Goal: Communication & Community: Answer question/provide support

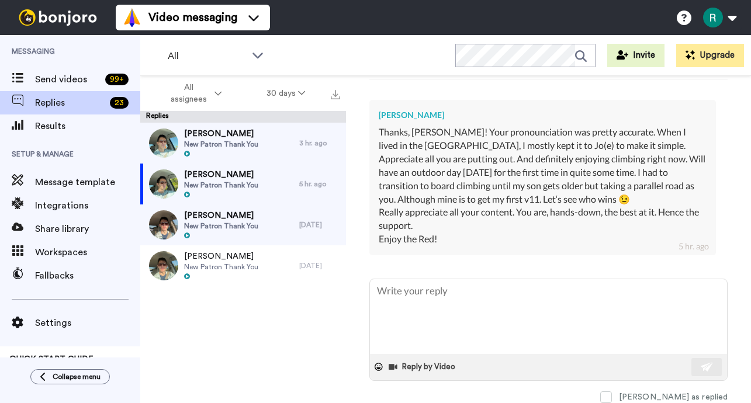
scroll to position [287, 0]
click at [426, 306] on textarea at bounding box center [548, 316] width 357 height 75
type textarea "A"
type textarea "x"
type textarea "Aw"
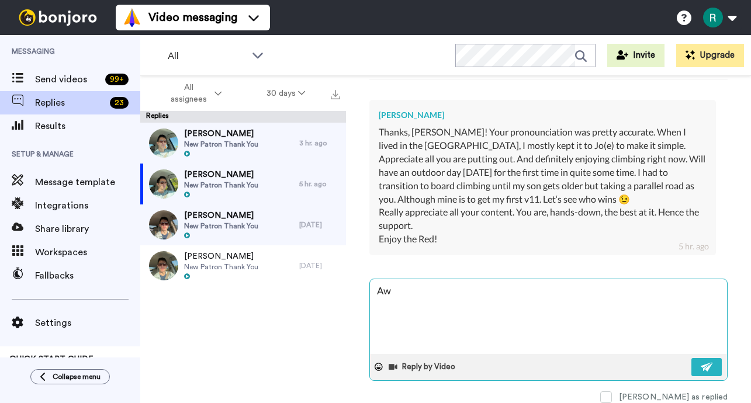
type textarea "x"
type textarea "Awe"
type textarea "x"
type textarea "Awes"
type textarea "x"
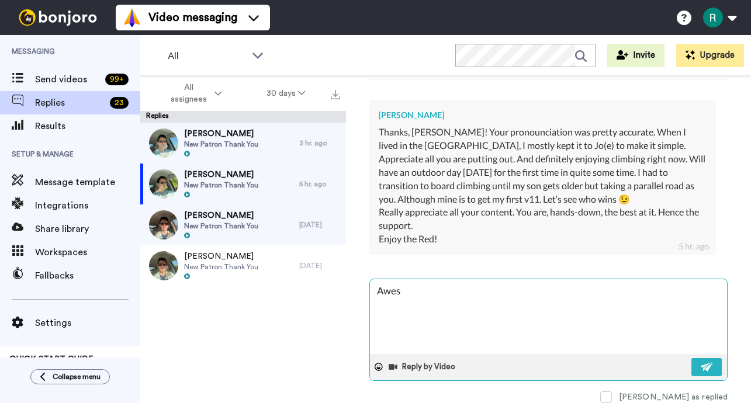
type textarea "Aweso"
type textarea "x"
type textarea "Awesom"
type textarea "x"
type textarea "Awesome"
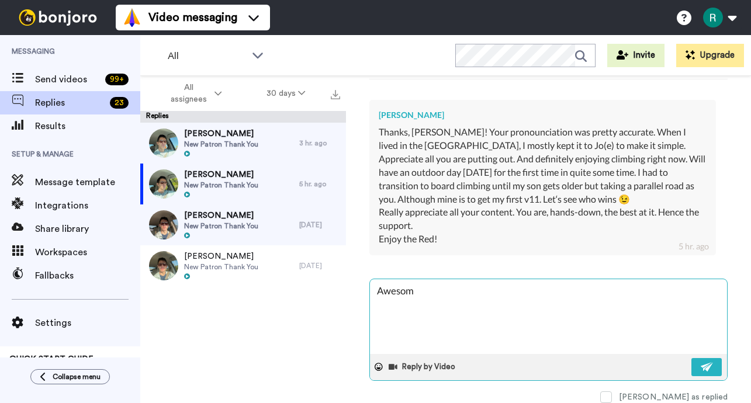
type textarea "x"
type textarea "Awesome"
type textarea "x"
type textarea "Awesome t"
type textarea "x"
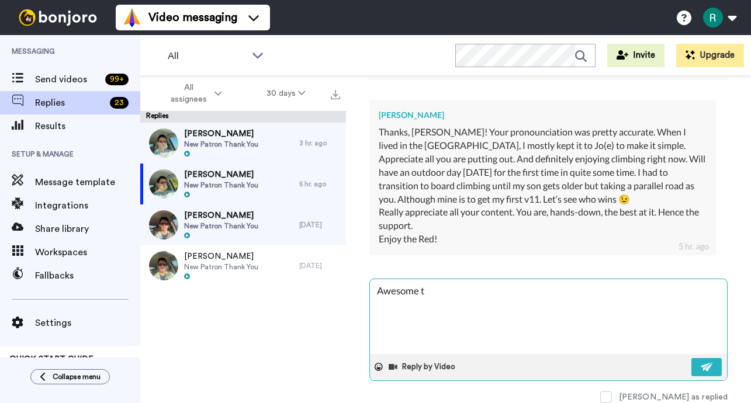
type textarea "Awesome to"
type textarea "x"
type textarea "Awesome to"
type textarea "x"
type textarea "Awesome to h"
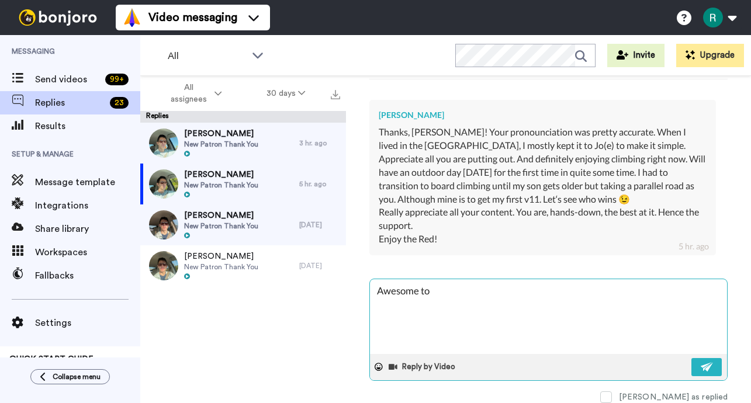
type textarea "x"
type textarea "Awesome to he"
type textarea "x"
type textarea "Awesome to hea"
type textarea "x"
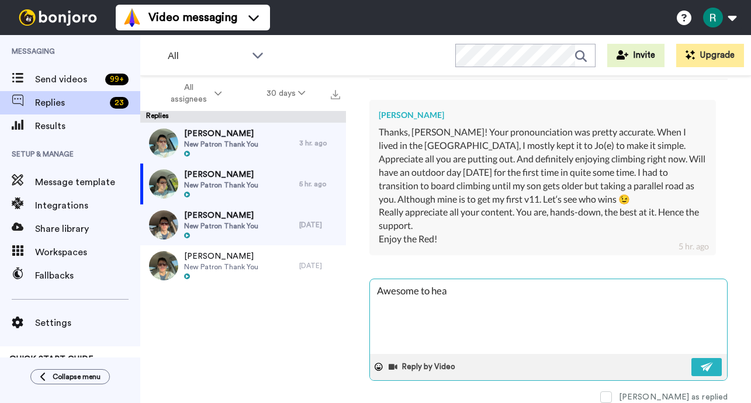
type textarea "Awesome to hear"
type textarea "x"
type textarea "Awesome to hear"
type textarea "x"
type textarea "Awesome to hear b"
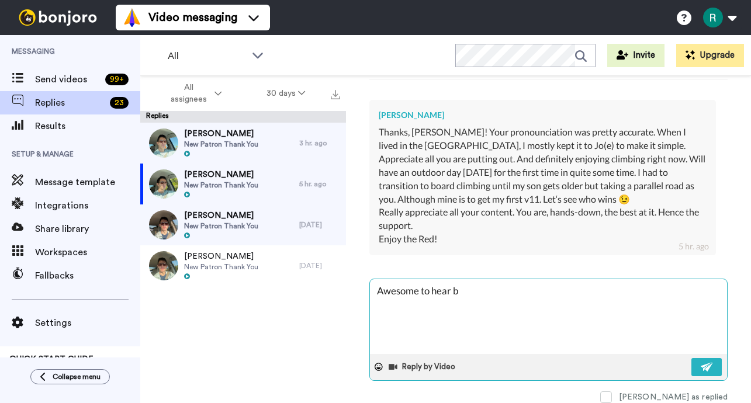
type textarea "x"
type textarea "Awesome to hear ba"
type textarea "x"
type textarea "Awesome to hear bac"
type textarea "x"
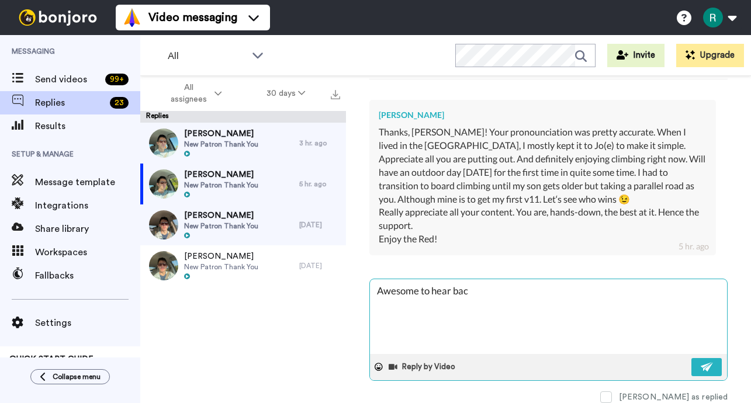
type textarea "Awesome to hear back"
type textarea "x"
type textarea "Awesome to hear back!"
type textarea "x"
type textarea "Awesome to hear back!"
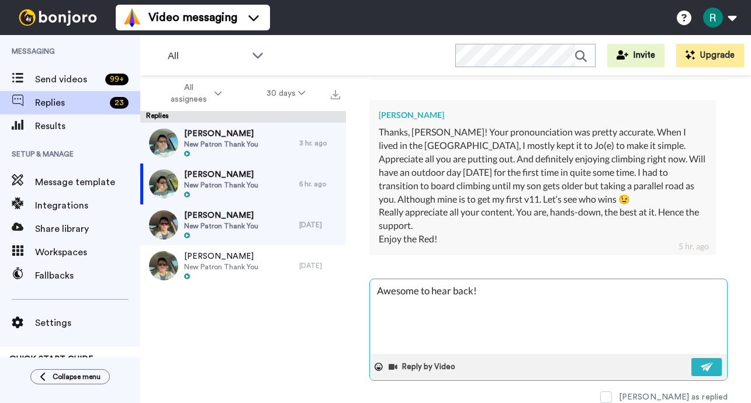
type textarea "x"
type textarea "Awesome to hear back! V"
type textarea "x"
type textarea "Awesome to hear back! V1"
type textarea "x"
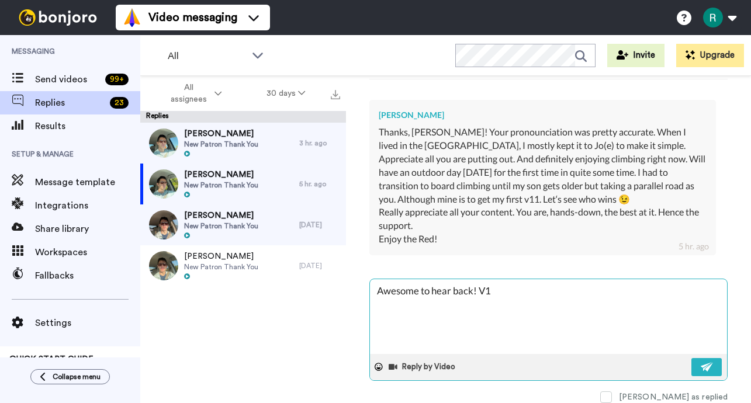
type textarea "Awesome to hear back! V11"
type textarea "x"
type textarea "Awesome to hear back! V11"
type textarea "x"
type textarea "Awesome to hear back! V11 l"
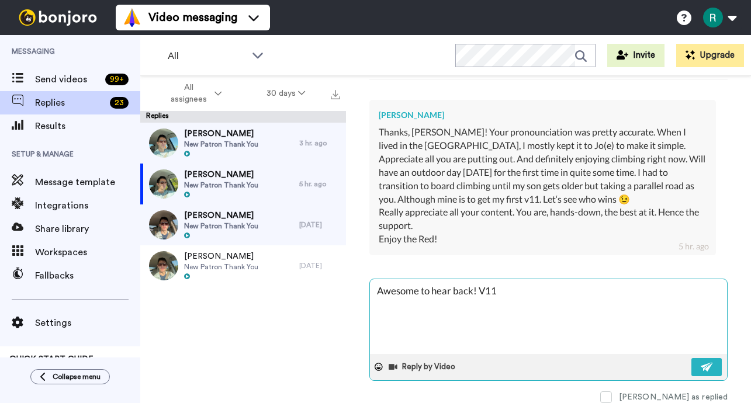
type textarea "x"
type textarea "Awesome to hear back! V11 le"
type textarea "x"
type textarea "Awesome to hear back! V11 let"
type textarea "x"
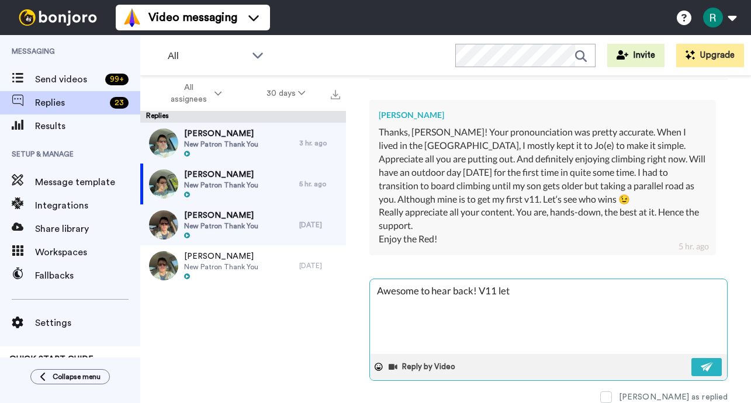
type textarea "Awesome to hear back! V11 let'"
type textarea "x"
type textarea "Awesome to hear back! V11 let's"
type textarea "x"
type textarea "Awesome to hear back! V11 let's"
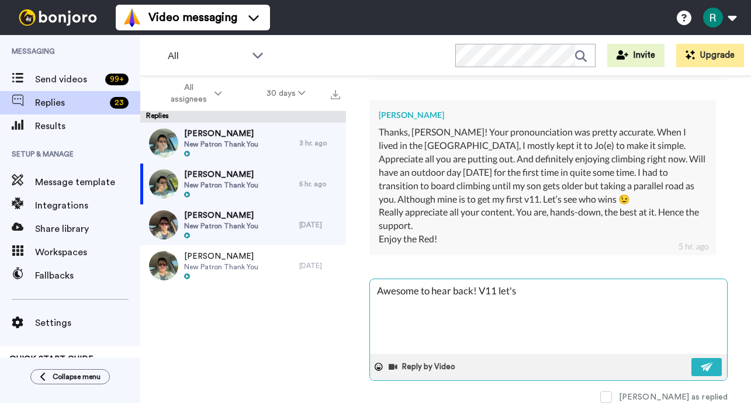
type textarea "x"
type textarea "Awesome to hear back! V11 let's g"
type textarea "x"
type textarea "Awesome to hear back! V11 let's go"
type textarea "x"
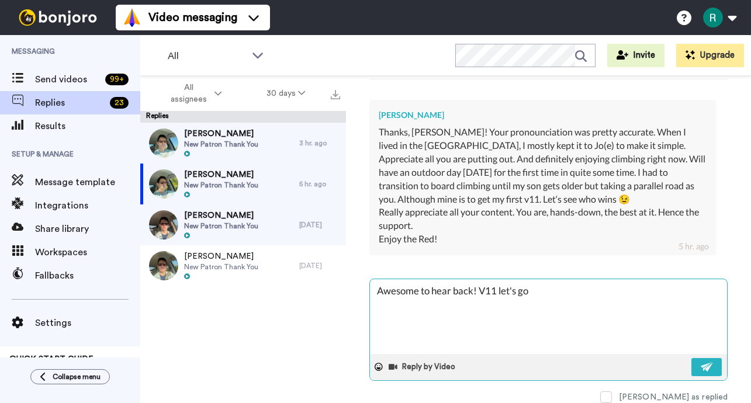
type textarea "Awesome to hear back! V11 let's goo"
type textarea "x"
type textarea "Awesome to hear back! V11 let's gooo"
type textarea "x"
type textarea "Awesome to hear back! V11 let's goooo"
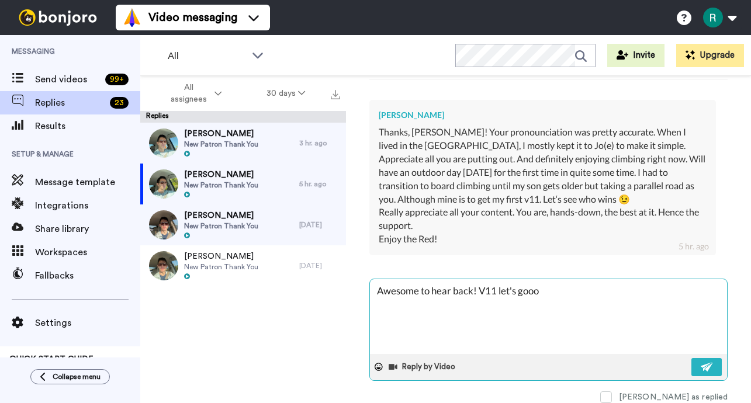
type textarea "x"
type textarea "Awesome to hear back! V11 let's gooooo"
type textarea "x"
type textarea "Awesome to hear back! V11 let's goooooo"
type textarea "x"
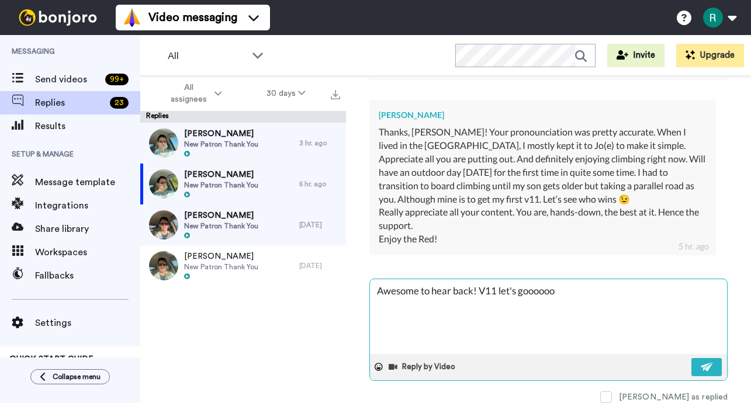
type textarea "Awesome to hear back! V11 let's gooooooo"
type textarea "x"
type textarea "Awesome to hear back! V11 let's goooooooo"
type textarea "x"
type textarea "Awesome to hear back! V11 let's gooooooooo"
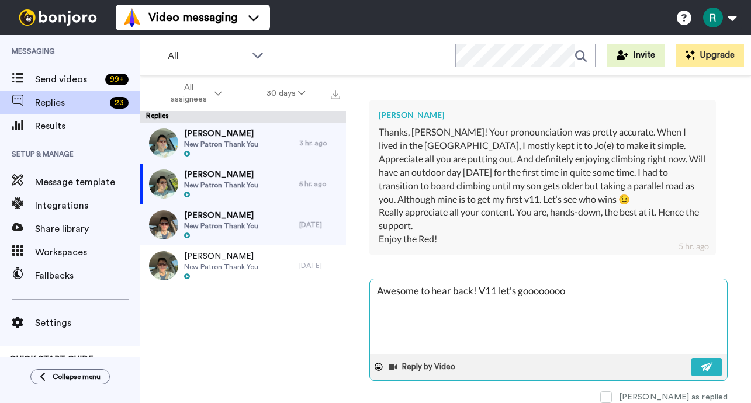
type textarea "x"
type textarea "Awesome to hear back! V11 let's gooooooooo!"
type textarea "x"
type textarea "Awesome to hear back! V11 let's gooooooooo!!"
type textarea "x"
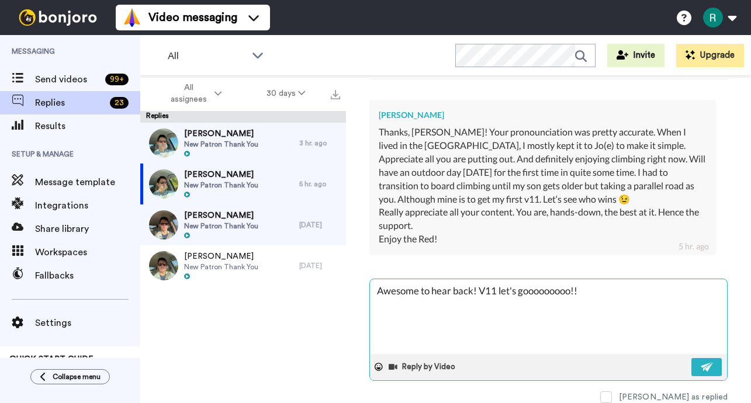
type textarea "Awesome to hear back! V11 let's gooooooooo!!!"
type textarea "x"
type textarea "Awesome to hear back! V11 let's gooooooooo!!!!"
type textarea "x"
type textarea "Awesome to hear back! V11 let's gooooooooo!!!!"
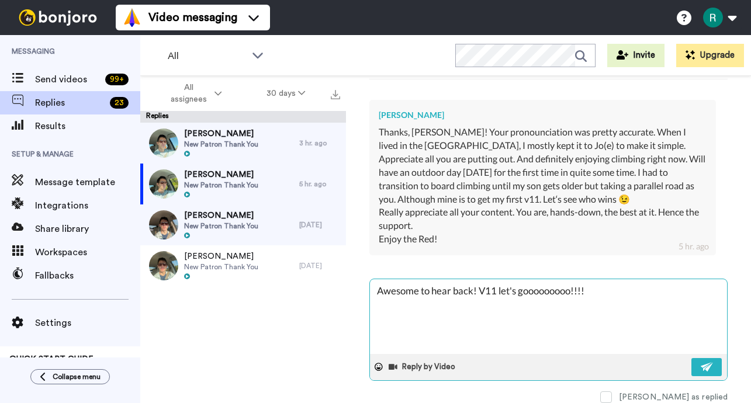
type textarea "x"
type textarea "Awesome to hear back! V11 let's gooooooooo!!!! K"
type textarea "x"
type textarea "Awesome to hear back! V11 let's gooooooooo!!!! Ke"
type textarea "x"
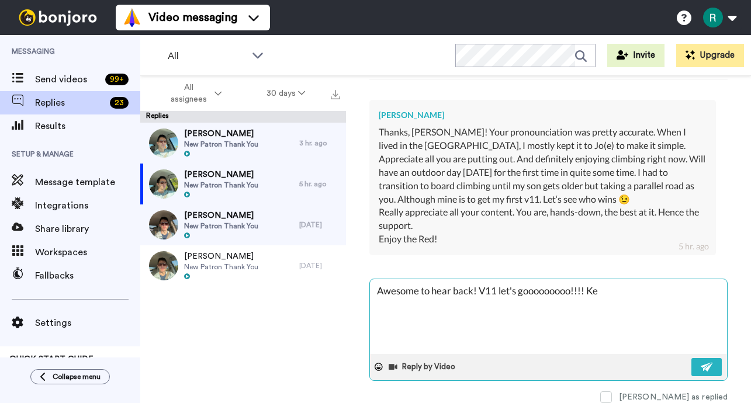
type textarea "Awesome to hear back! V11 let's gooooooooo!!!! Kee"
type textarea "x"
type textarea "Awesome to hear back! V11 let's gooooooooo!!!! Keep"
type textarea "x"
type textarea "Awesome to hear back! V11 let's gooooooooo!!!! Keep"
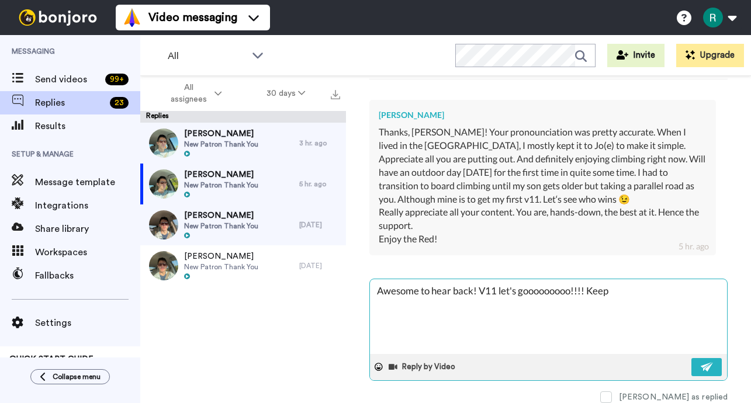
type textarea "x"
type textarea "Awesome to hear back! V11 let's gooooooooo!!!! Keep m"
type textarea "x"
type textarea "Awesome to hear back! V11 let's gooooooooo!!!! Keep me"
type textarea "x"
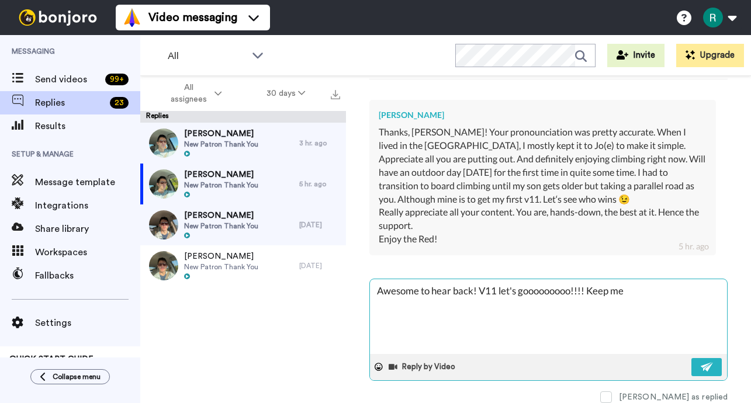
type textarea "Awesome to hear back! V11 let's gooooooooo!!!! Keep me"
type textarea "x"
type textarea "Awesome to hear back! V11 let's gooooooooo!!!! Keep me p"
type textarea "x"
type textarea "Awesome to hear back! V11 let's gooooooooo!!!! Keep me po"
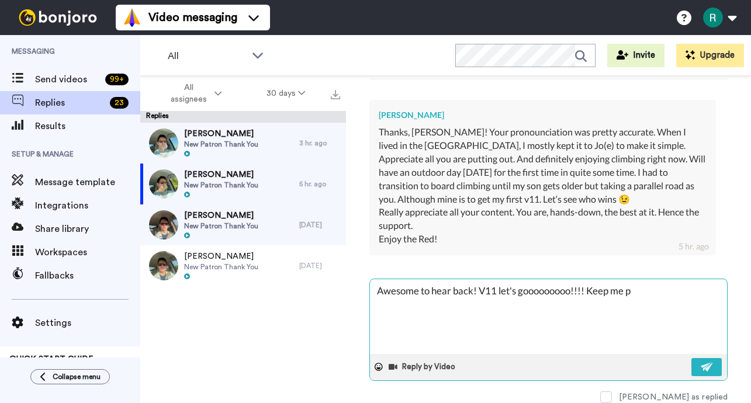
type textarea "x"
type textarea "Awesome to hear back! V11 let's gooooooooo!!!! Keep me pos"
type textarea "x"
type textarea "Awesome to hear back! V11 let's gooooooooo!!!! Keep me post"
type textarea "x"
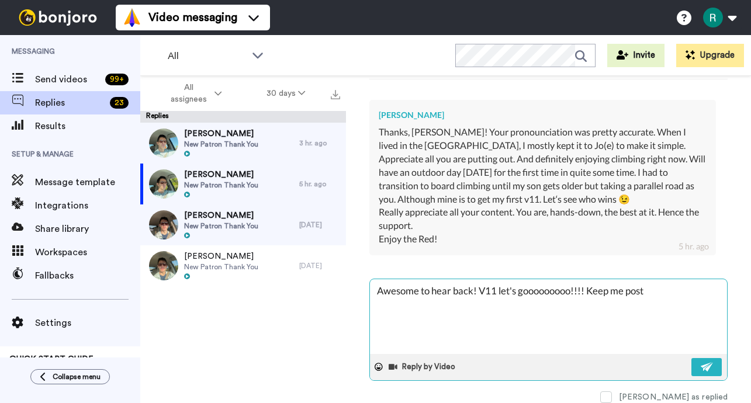
type textarea "Awesome to hear back! V11 let's gooooooooo!!!! Keep me poste"
type textarea "x"
type textarea "Awesome to hear back! V11 let's gooooooooo!!!! Keep me posted"
type textarea "x"
type textarea "Awesome to hear back! V11 let's gooooooooo!!!! Keep me posted"
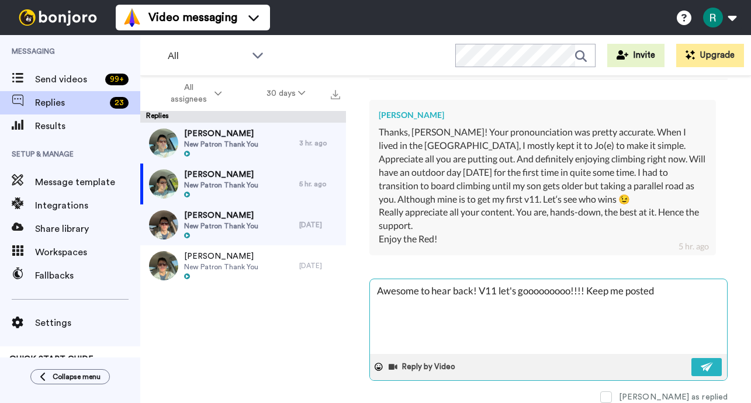
type textarea "x"
type textarea "Awesome to hear back! V11 let's gooooooooo!!!! Keep me posted o"
type textarea "x"
type textarea "Awesome to hear back! V11 let's gooooooooo!!!! Keep me posted on"
type textarea "x"
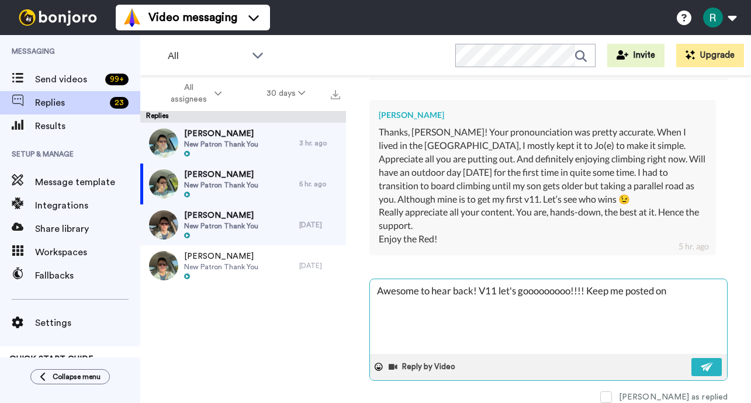
type textarea "Awesome to hear back! V11 let's gooooooooo!!!! Keep me posted on"
type textarea "x"
type textarea "Awesome to hear back! V11 let's gooooooooo!!!! Keep me posted on t"
type textarea "x"
type textarea "Awesome to hear back! V11 let's gooooooooo!!!! Keep me posted on th"
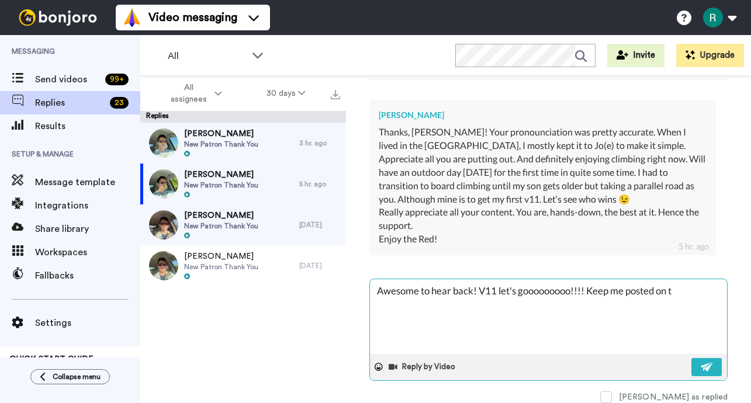
type textarea "x"
type textarea "Awesome to hear back! V11 let's gooooooooo!!!! Keep me posted on the"
type textarea "x"
type textarea "Awesome to hear back! V11 let's gooooooooo!!!! Keep me posted on the p"
type textarea "x"
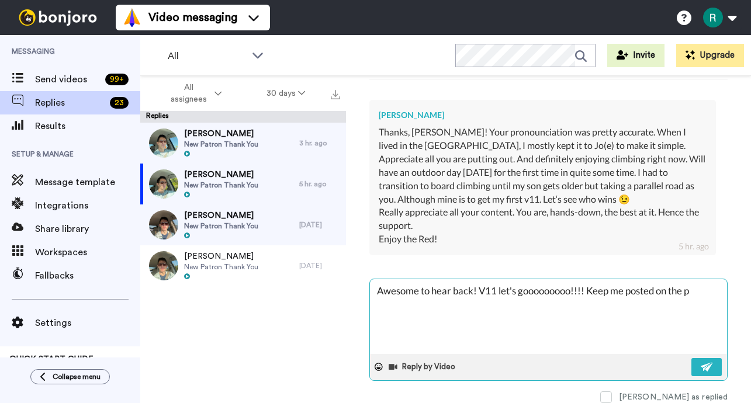
type textarea "Awesome to hear back! V11 let's gooooooooo!!!! Keep me posted on the pr"
type textarea "x"
type textarea "Awesome to hear back! V11 let's gooooooooo!!!! Keep me posted on the pro"
type textarea "x"
type textarea "Awesome to hear back! V11 let's gooooooooo!!!! Keep me posted on the proc"
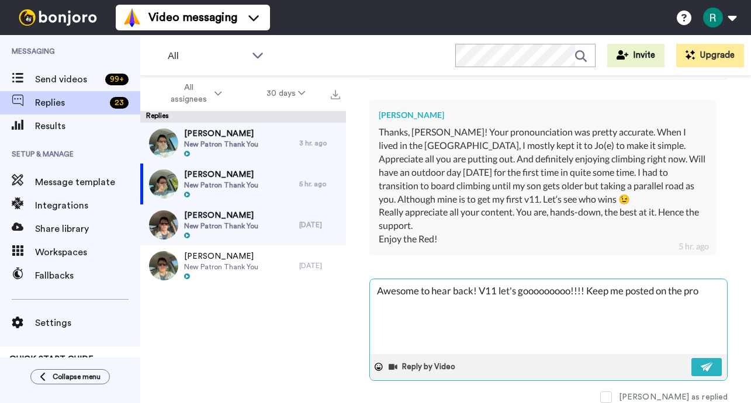
type textarea "x"
type textarea "Awesome to hear back! V11 let's gooooooooo!!!! Keep me posted on the proce"
type textarea "x"
type textarea "Awesome to hear back! V11 let's gooooooooo!!!! Keep me posted on the proces"
type textarea "x"
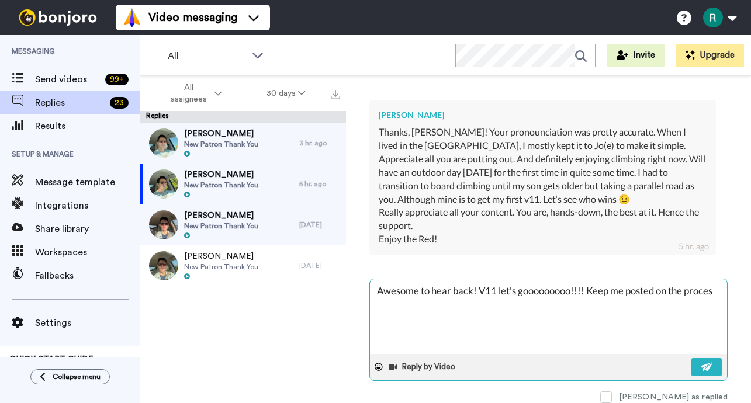
type textarea "Awesome to hear back! V11 let's gooooooooo!!!! Keep me posted on the process"
type textarea "x"
type textarea "Awesome to hear back! V11 let's gooooooooo!!!! Keep me posted on the process,"
type textarea "x"
type textarea "Awesome to hear back! V11 let's gooooooooo!!!! Keep me posted on the process,"
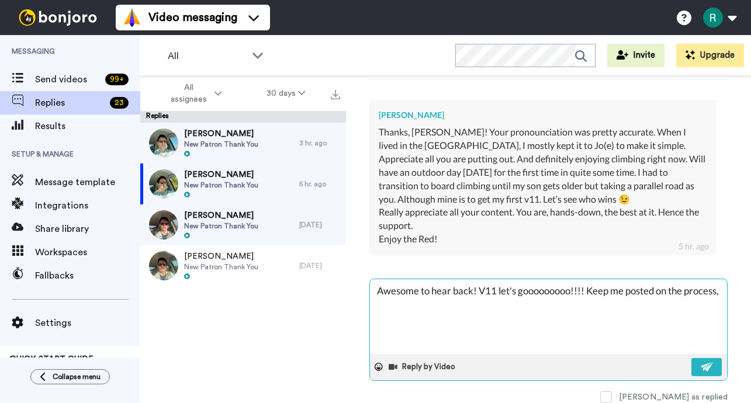
type textarea "x"
type textarea "Awesome to hear back! V11 let's gooooooooo!!!! Keep me posted on the process, a"
type textarea "x"
type textarea "Awesome to hear back! V11 let's gooooooooo!!!! Keep me posted on the process, an"
type textarea "x"
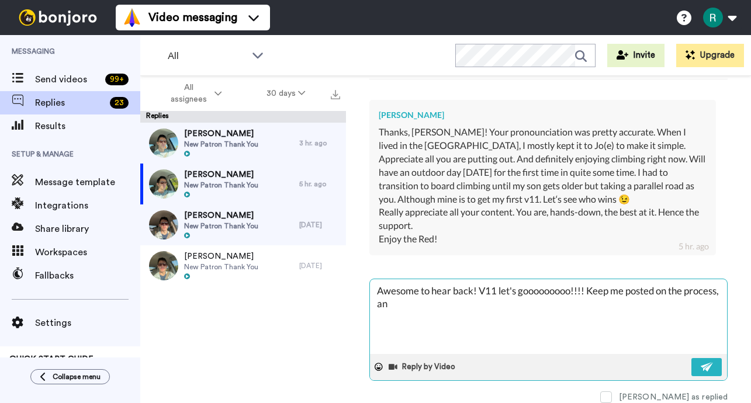
type textarea "Awesome to hear back! V11 let's gooooooooo!!!! Keep me posted on the process, a…"
type textarea "x"
type textarea "Awesome to hear back! V11 let's gooooooooo!!!! Keep me posted on the process, a…"
type textarea "x"
type textarea "Awesome to hear back! V11 let's gooooooooo!!!! Keep me posted on the process, a…"
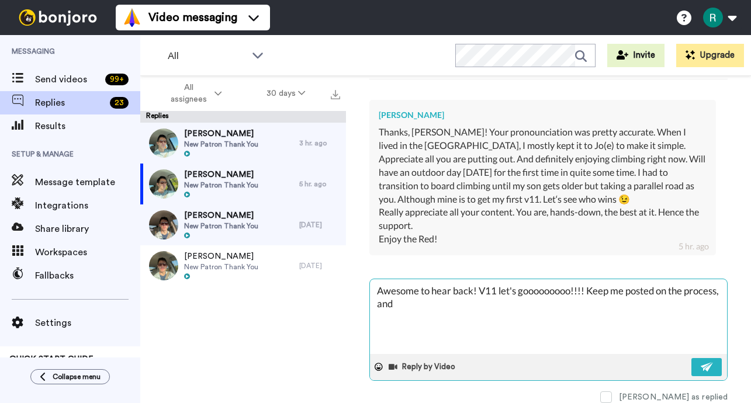
type textarea "x"
type textarea "Awesome to hear back! V11 let's gooooooooo!!!! Keep me posted on the process, a…"
type textarea "x"
type textarea "Awesome to hear back! V11 let's gooooooooo!!!! Keep me posted on the process, a…"
type textarea "x"
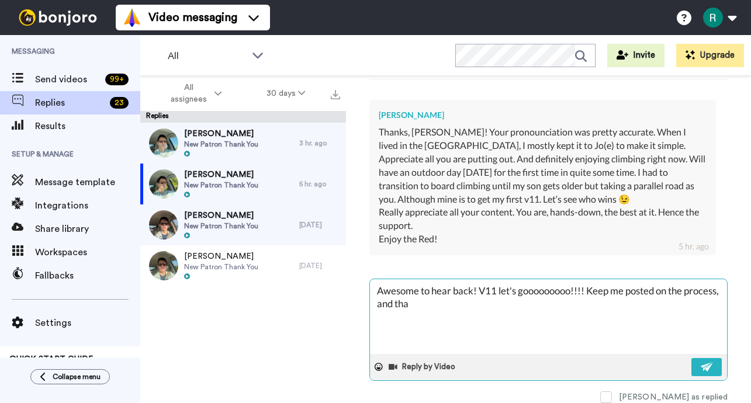
type textarea "Awesome to hear back! V11 let's gooooooooo!!!! Keep me posted on the process, a…"
type textarea "x"
type textarea "Awesome to hear back! V11 let's gooooooooo!!!! Keep me posted on the process, a…"
type textarea "x"
type textarea "Awesome to hear back! V11 let's gooooooooo!!!! Keep me posted on the process, a…"
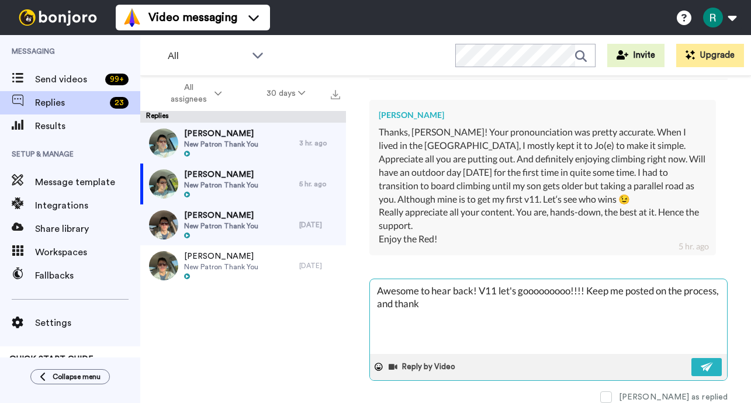
type textarea "x"
type textarea "Awesome to hear back! V11 let's gooooooooo!!!! Keep me posted on the process, a…"
type textarea "x"
type textarea "Awesome to hear back! V11 let's gooooooooo!!!! Keep me posted on the process, a…"
type textarea "x"
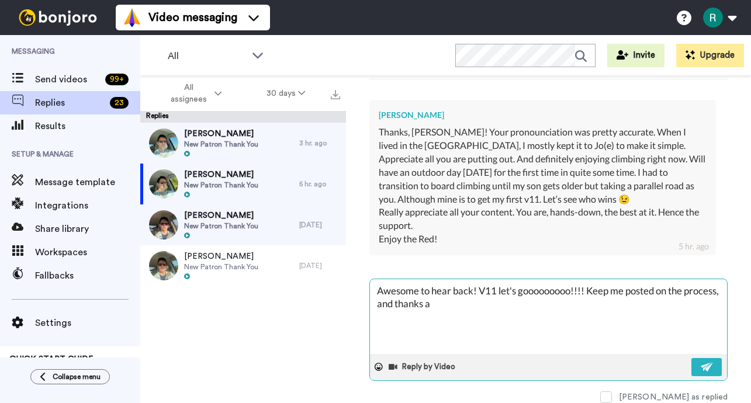
type textarea "Awesome to hear back! V11 let's gooooooooo!!!! Keep me posted on the process, a…"
type textarea "x"
type textarea "Awesome to hear back! V11 let's gooooooooo!!!! Keep me posted on the process, a…"
type textarea "x"
type textarea "Awesome to hear back! V11 let's gooooooooo!!!! Keep me posted on the process, a…"
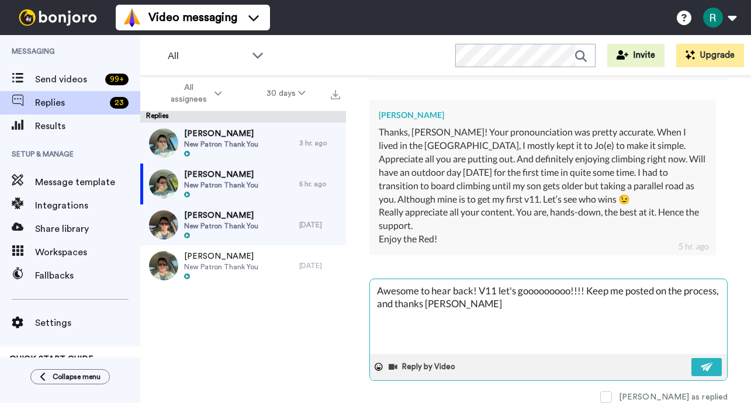
type textarea "x"
type textarea "Awesome to hear back! V11 let's gooooooooo!!!! Keep me posted on the process, a…"
type textarea "x"
type textarea "Awesome to hear back! V11 let's gooooooooo!!!! Keep me posted on the process, a…"
type textarea "x"
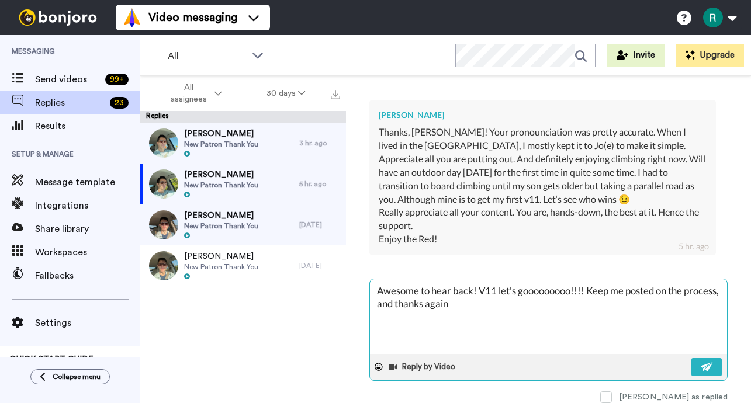
type textarea "Awesome to hear back! V11 let's gooooooooo!!!! Keep me posted on the process, a…"
type textarea "x"
type textarea "Awesome to hear back! V11 let's gooooooooo!!!! Keep me posted on the process, a…"
type textarea "x"
type textarea "Awesome to hear back! V11 let's gooooooooo!!!! Keep me posted on the process, a…"
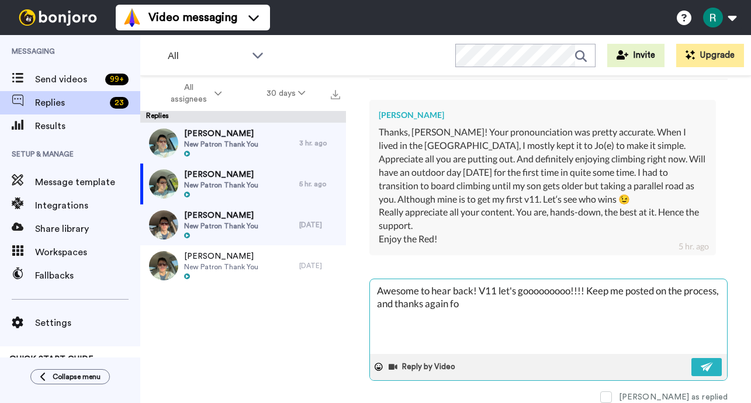
type textarea "x"
type textarea "Awesome to hear back! V11 let's gooooooooo!!!! Keep me posted on the process, a…"
type textarea "x"
type textarea "Awesome to hear back! V11 let's gooooooooo!!!! Keep me posted on the process, a…"
type textarea "x"
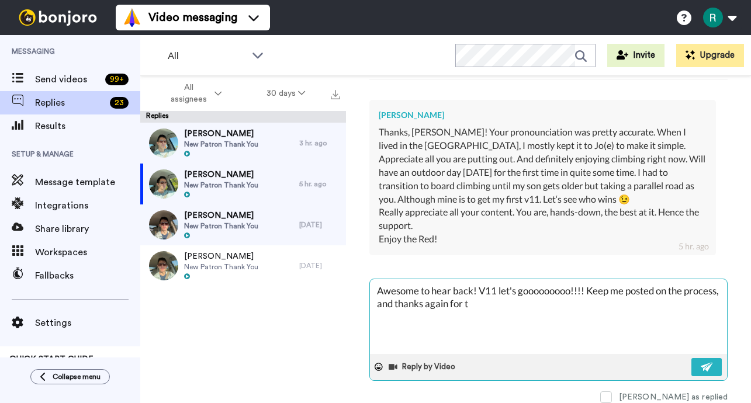
type textarea "Awesome to hear back! V11 let's gooooooooo!!!! Keep me posted on the process, a…"
type textarea "x"
click at [700, 366] on button at bounding box center [706, 367] width 30 height 18
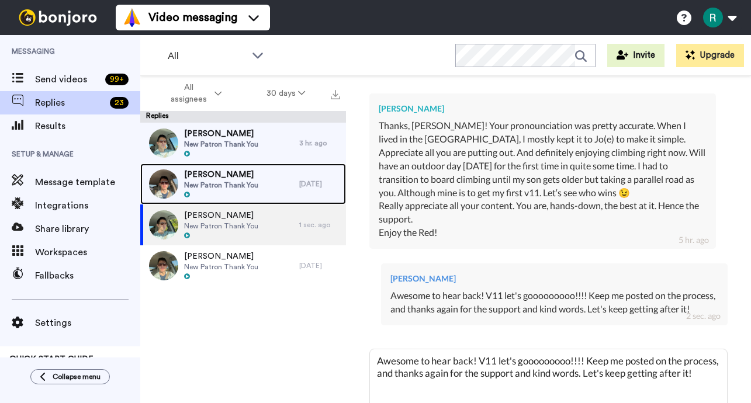
click at [279, 182] on div "[PERSON_NAME] New Patron Thank You" at bounding box center [219, 184] width 159 height 41
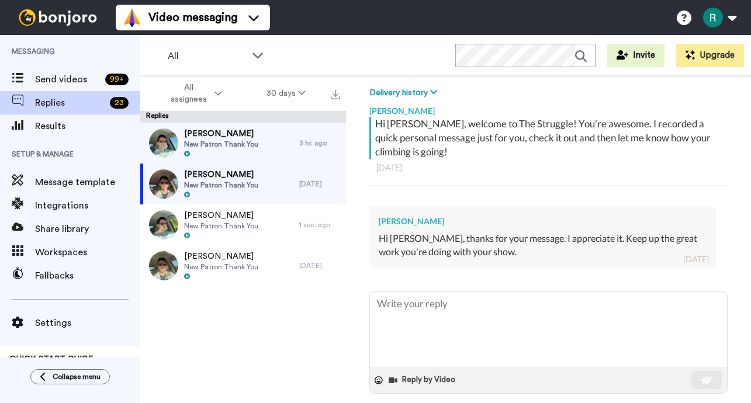
scroll to position [193, 0]
